Goal: Transaction & Acquisition: Purchase product/service

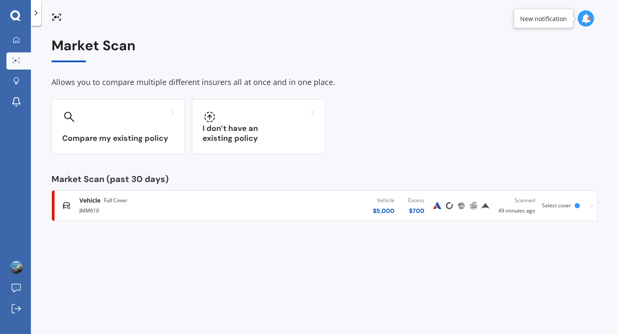
click at [298, 207] on div "Vehicle $ 5,000 Excess $ 700" at bounding box center [339, 206] width 184 height 26
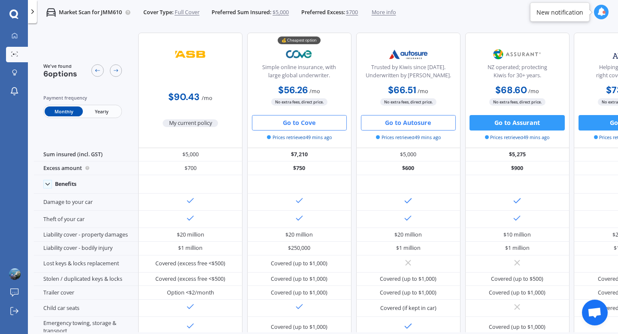
click at [298, 126] on button "Go to Cove" at bounding box center [299, 122] width 95 height 15
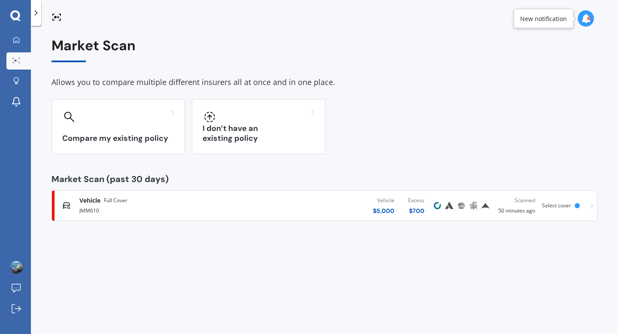
click at [383, 212] on div "$ 5,000" at bounding box center [383, 210] width 21 height 9
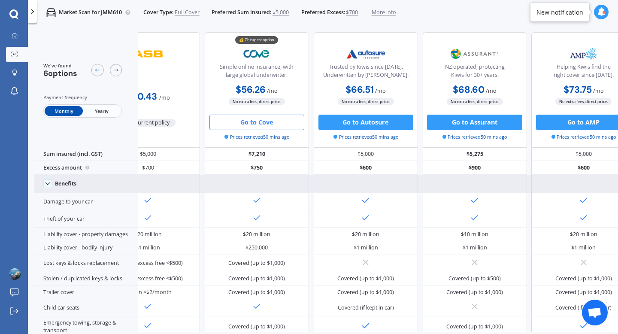
scroll to position [0, 0]
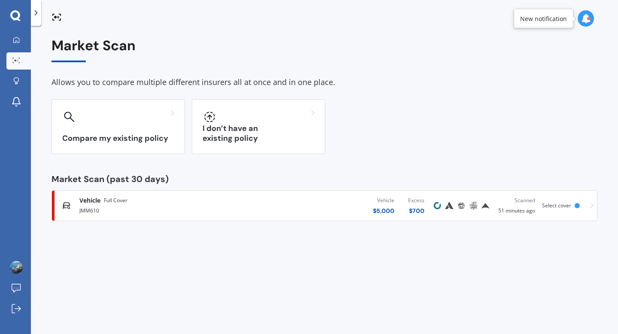
click at [278, 199] on div "Vehicle $ 5,000 Excess $ 700" at bounding box center [339, 206] width 184 height 26
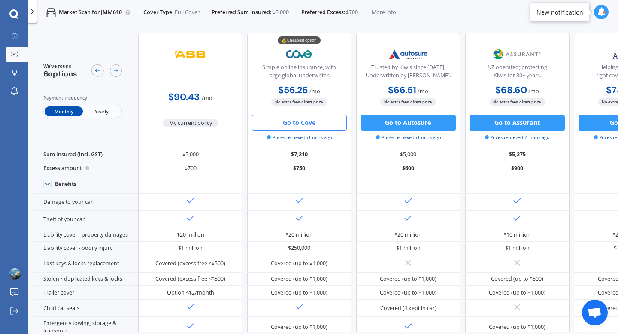
click at [299, 77] on div "Simple online insurance, with large global underwriter." at bounding box center [299, 72] width 91 height 19
click at [289, 118] on button "Go to Cove" at bounding box center [299, 122] width 95 height 15
